Goal: Feedback & Contribution: Contribute content

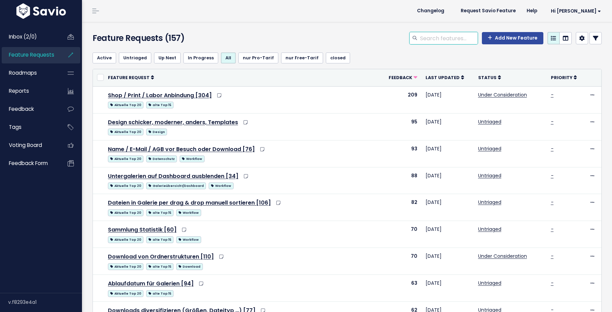
click at [436, 42] on input "search" at bounding box center [448, 38] width 58 height 12
type input "download"
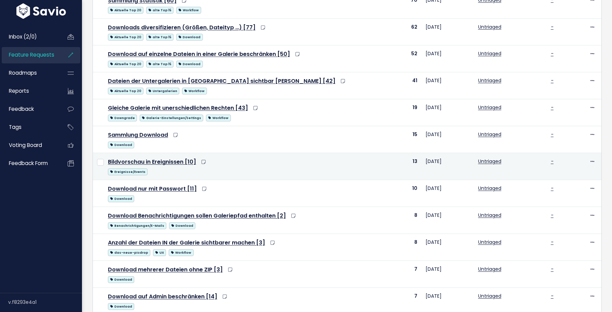
scroll to position [151, 0]
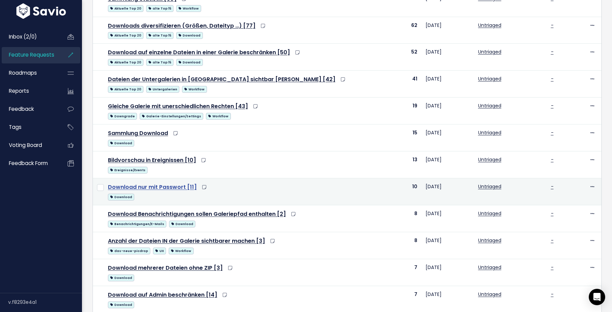
click at [149, 189] on link "Download nur mit Passwort [11]" at bounding box center [152, 187] width 89 height 8
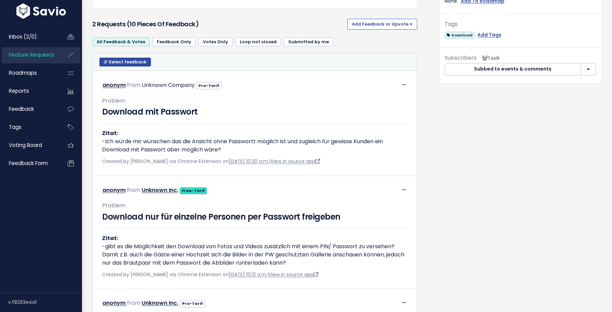
scroll to position [247, 0]
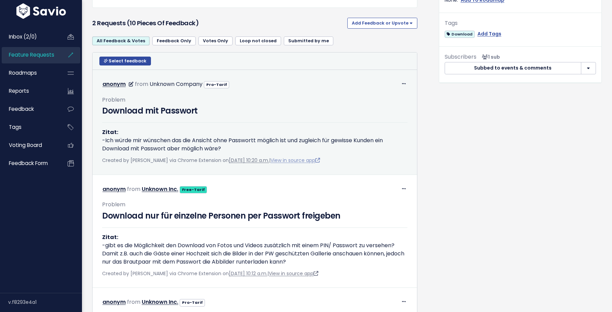
click at [316, 164] on link "View in source app" at bounding box center [295, 160] width 50 height 7
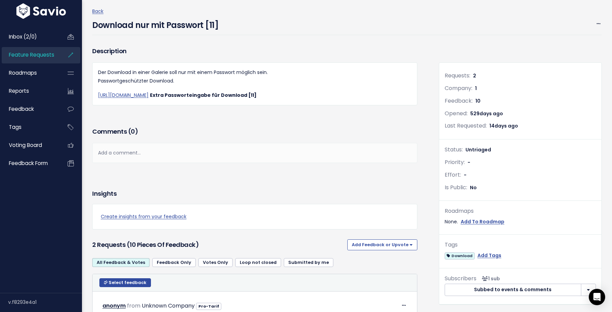
scroll to position [28, 0]
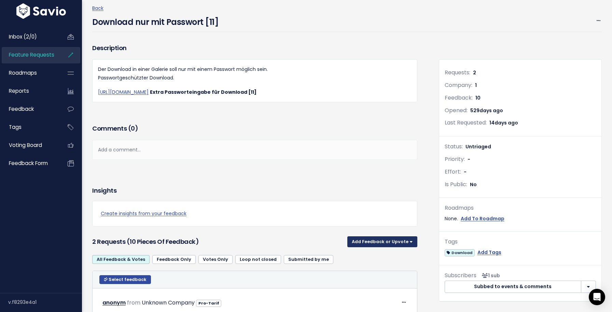
click at [370, 248] on button "Add Feedback or Upvote" at bounding box center [382, 242] width 70 height 11
click at [370, 280] on link "Add Feedback" at bounding box center [382, 272] width 65 height 13
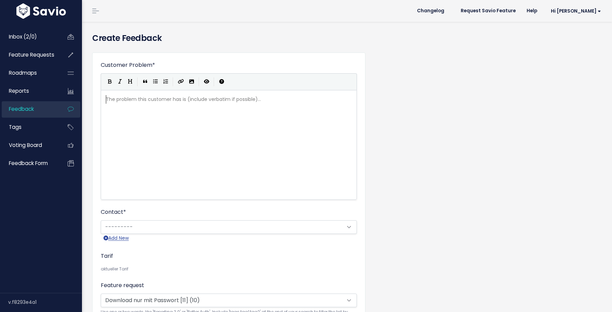
scroll to position [1, 0]
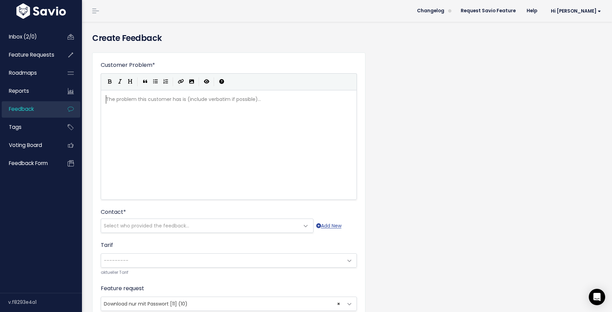
paste textarea
type textarea "V"
type textarea "via Youtube-Komemntar"
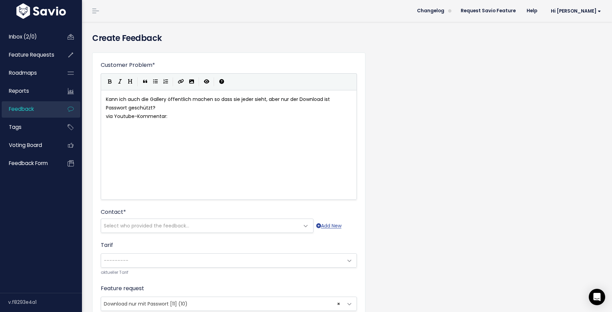
type textarea "mentar:"
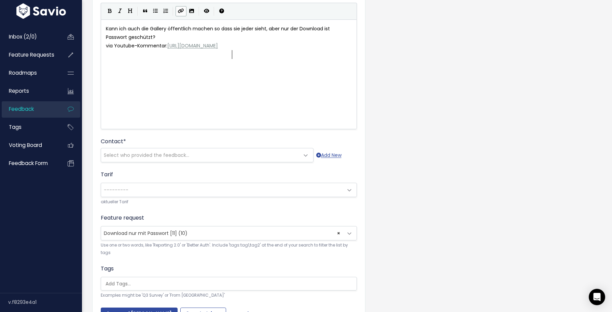
scroll to position [113, 0]
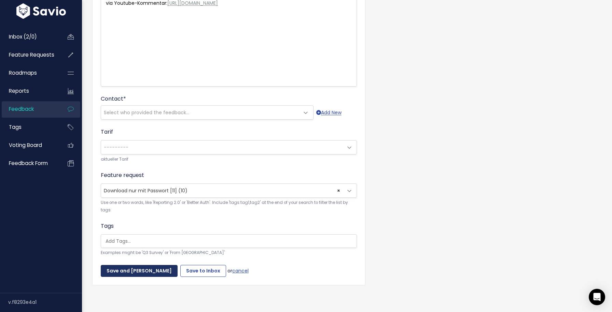
click at [140, 272] on input "Save and Mark Triaged" at bounding box center [139, 271] width 77 height 12
click at [208, 118] on span "Select who provided the feedback..." at bounding box center [200, 113] width 198 height 14
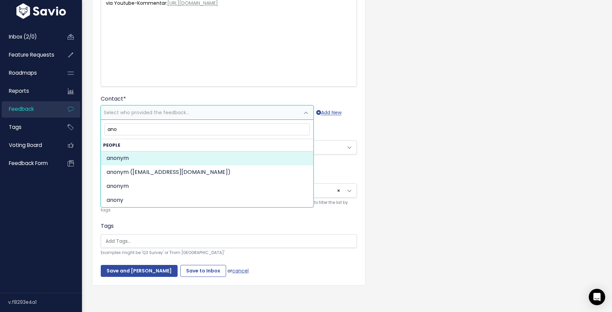
type input "ano"
select select "ACTIVE"
select select "70612424"
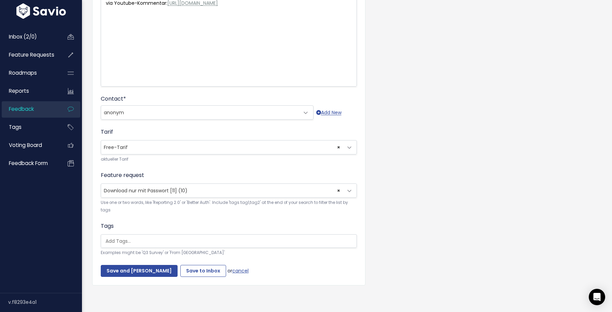
click at [141, 282] on div "Customer Problem * Kann ich auch die Gallery öffentlich machen so dass sie jede…" at bounding box center [228, 112] width 273 height 347
click at [134, 271] on input "Save and Mark Triaged" at bounding box center [139, 271] width 77 height 12
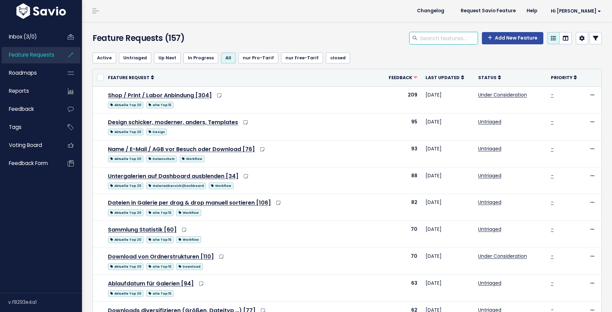
click at [431, 36] on input "search" at bounding box center [448, 38] width 58 height 12
type input "farbmarkierung"
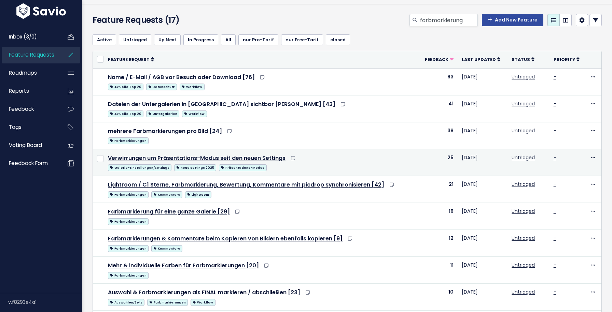
scroll to position [20, 0]
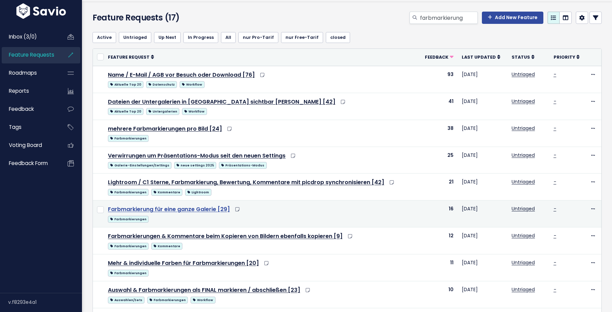
click at [190, 213] on link "Farbmarkierung für eine ganze Galerie [29]" at bounding box center [169, 210] width 122 height 8
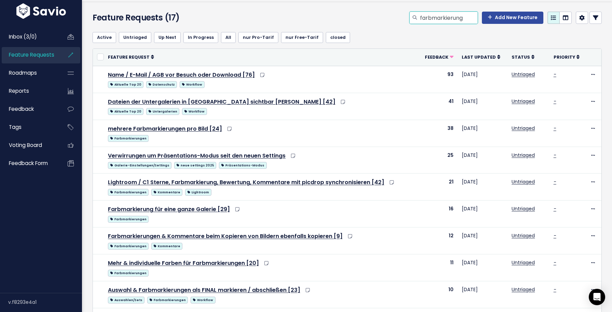
click at [439, 13] on input "farbmarkierung" at bounding box center [448, 18] width 58 height 12
type input "speicherplattz"
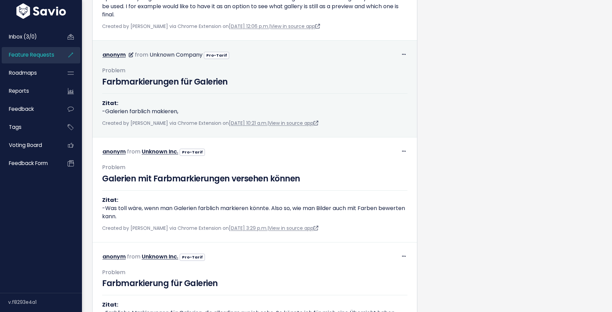
scroll to position [648, 0]
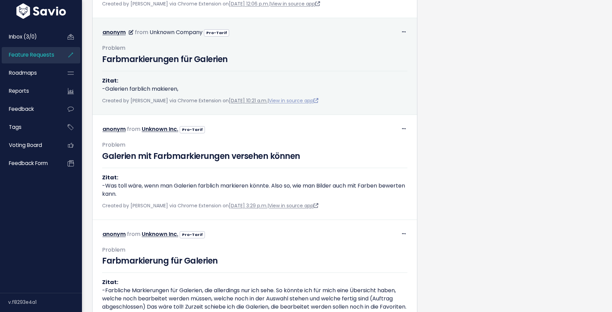
click at [307, 104] on link "View in source app" at bounding box center [294, 100] width 50 height 7
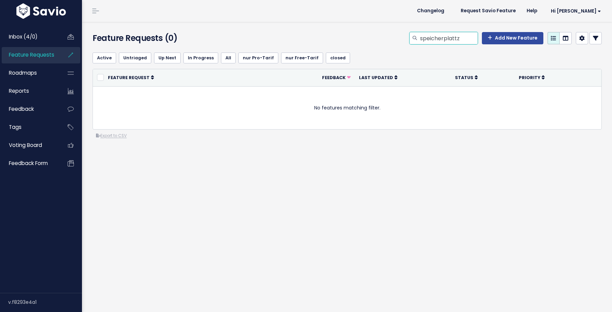
click at [457, 38] on input "speicherplattz" at bounding box center [448, 38] width 58 height 12
type input "speicherplatz"
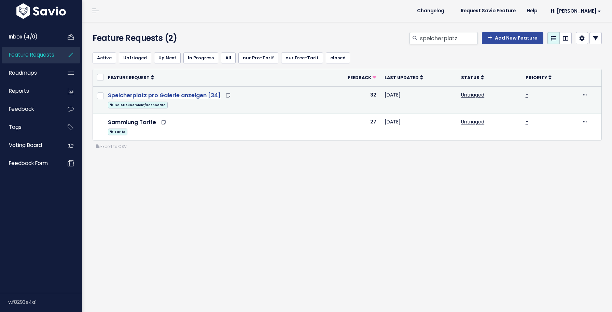
click at [188, 95] on link "Speicherplatz pro Galerie anzeigen [34]" at bounding box center [164, 96] width 113 height 8
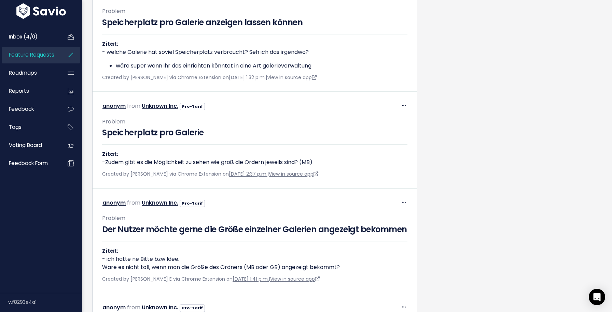
scroll to position [1174, 0]
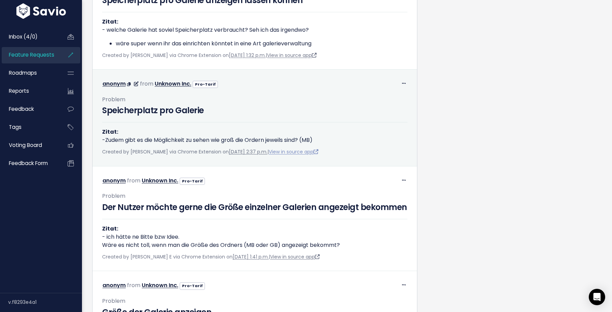
click at [298, 155] on link "View in source app" at bounding box center [294, 152] width 50 height 7
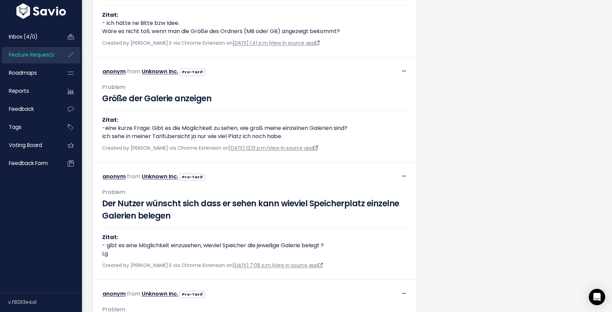
scroll to position [1413, 0]
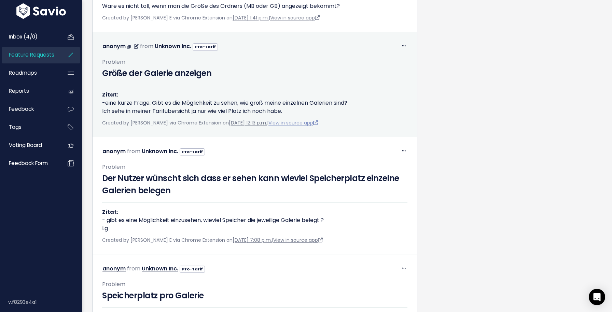
click at [318, 126] on link "View in source app" at bounding box center [293, 123] width 50 height 7
